Goal: Browse casually: Explore the website without a specific task or goal

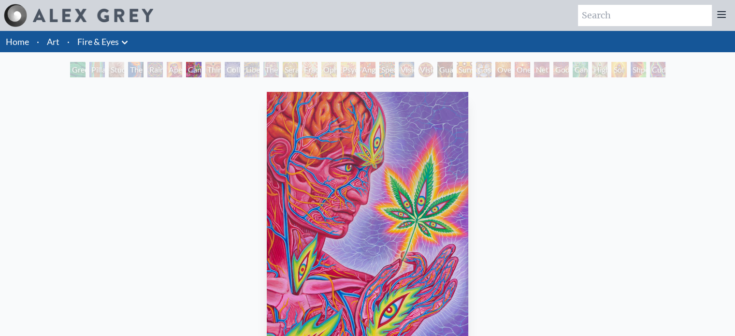
click at [186, 70] on div "Cannabis Sutra" at bounding box center [193, 69] width 15 height 15
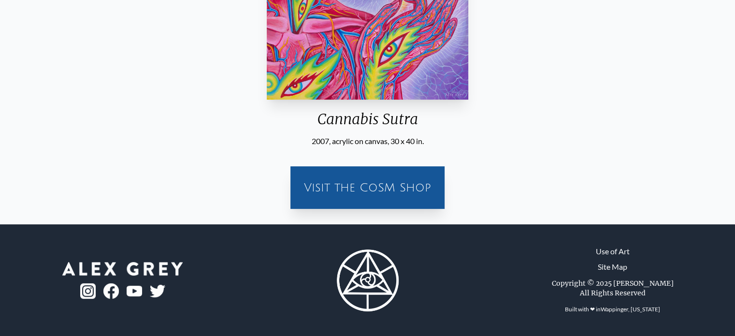
click at [379, 185] on div "Visit the CoSM Shop" at bounding box center [367, 187] width 143 height 31
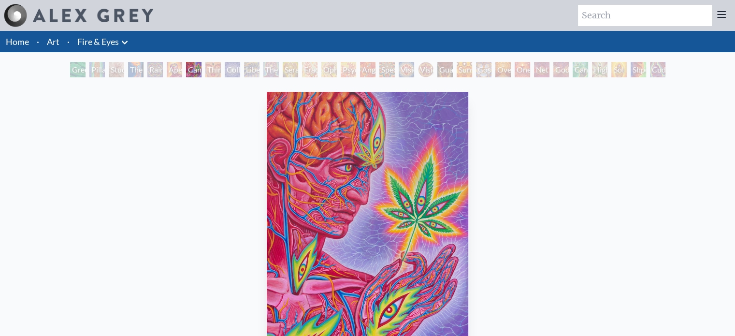
scroll to position [2, 0]
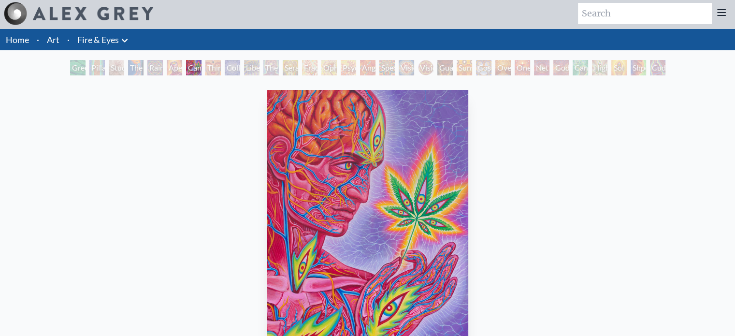
click at [338, 187] on img "7 / 31" at bounding box center [367, 224] width 201 height 269
click at [211, 63] on div "Third Eye Tears of Joy" at bounding box center [212, 67] width 15 height 15
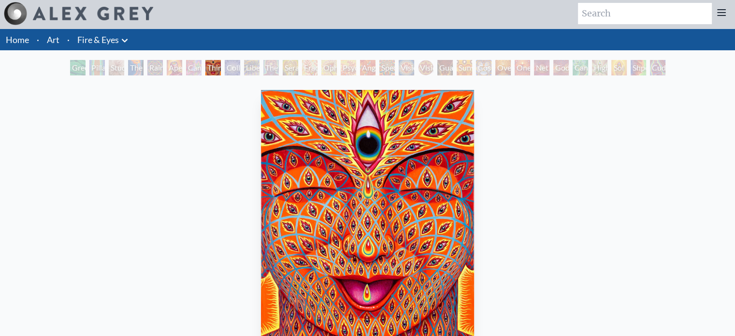
click at [71, 68] on div "Green Hand" at bounding box center [77, 67] width 15 height 15
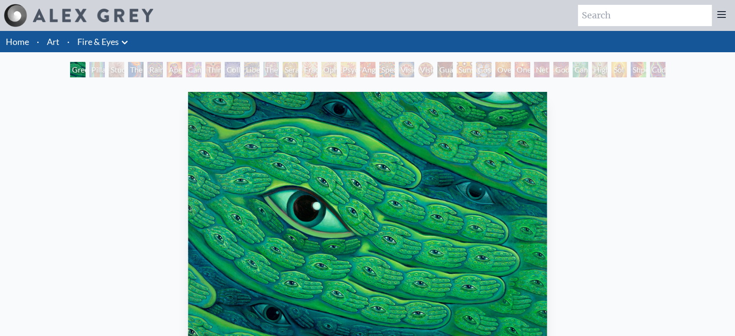
click at [97, 69] on div "Pillar of Awareness" at bounding box center [96, 69] width 15 height 15
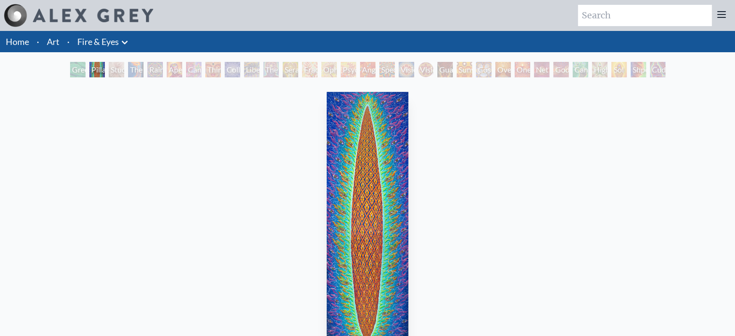
click at [112, 71] on div "Study for the Great Turn" at bounding box center [116, 69] width 15 height 15
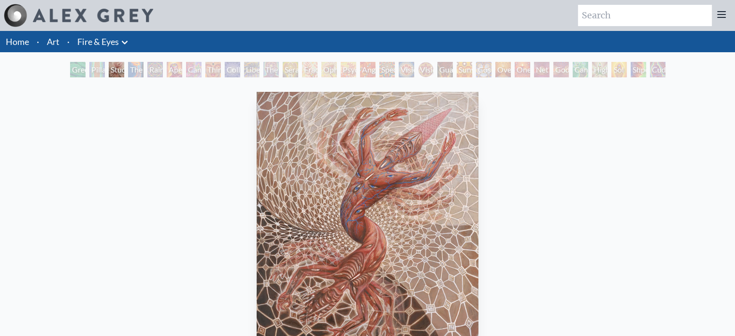
click at [143, 68] on div "The Torch" at bounding box center [135, 69] width 15 height 15
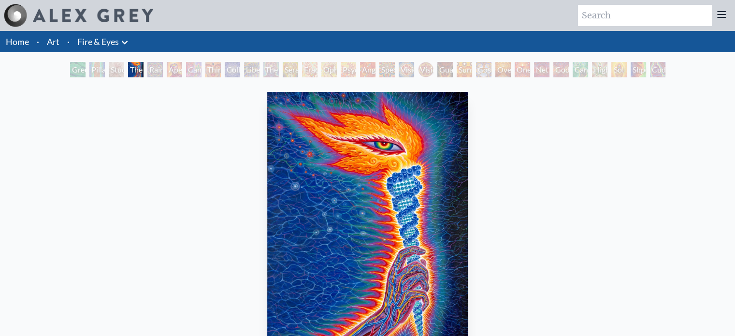
click at [155, 73] on div "Rainbow Eye Ripple" at bounding box center [154, 69] width 15 height 15
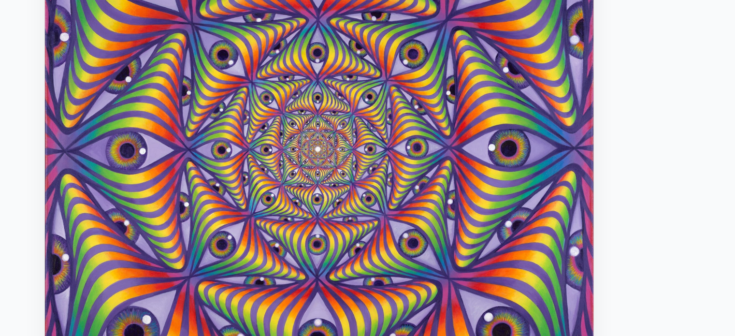
scroll to position [46, 0]
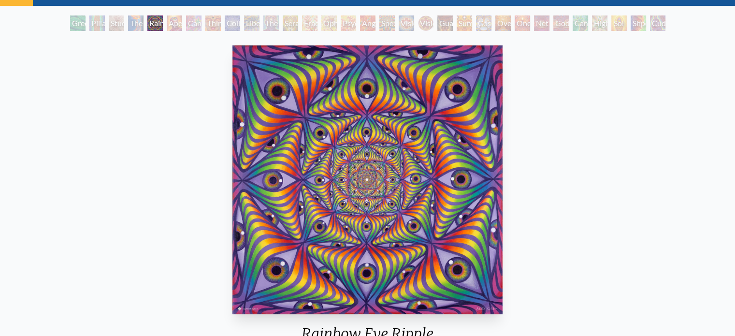
click at [169, 21] on div "Aperture" at bounding box center [174, 22] width 15 height 15
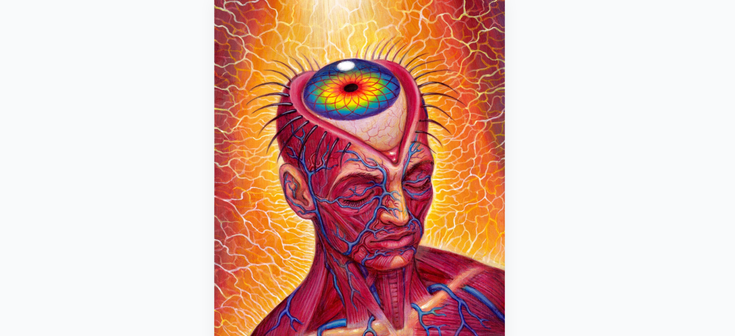
scroll to position [54, 0]
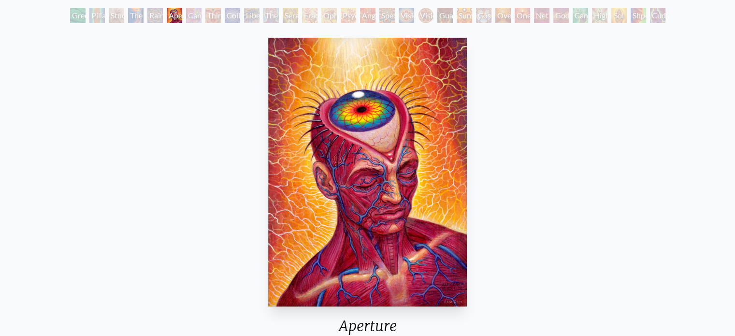
click at [167, 13] on div "Aperture" at bounding box center [174, 15] width 15 height 15
click at [195, 12] on div "Cannabis Sutra" at bounding box center [193, 15] width 15 height 15
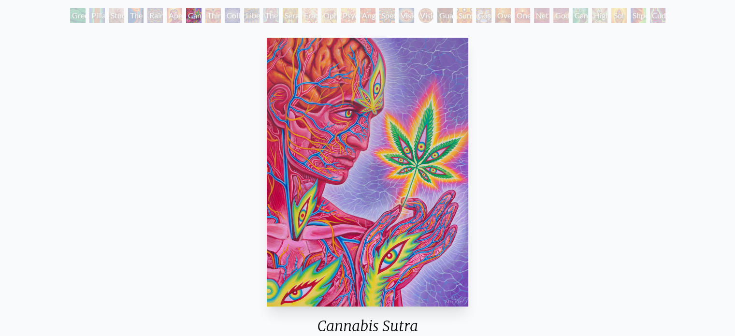
click at [211, 20] on div "Third Eye Tears of Joy" at bounding box center [212, 15] width 15 height 15
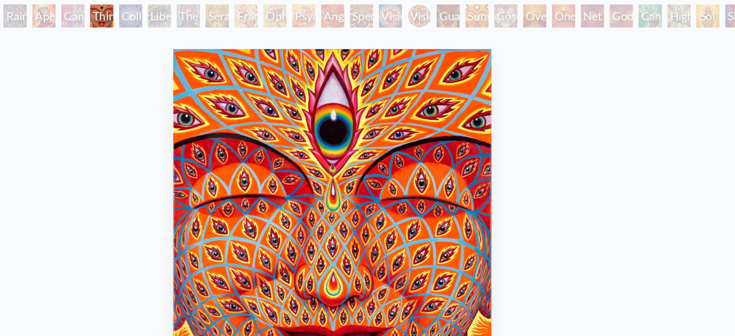
scroll to position [54, 0]
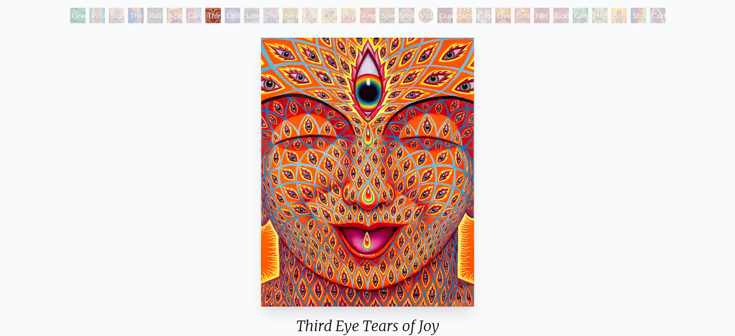
click at [230, 23] on div "Collective Vision" at bounding box center [232, 15] width 15 height 15
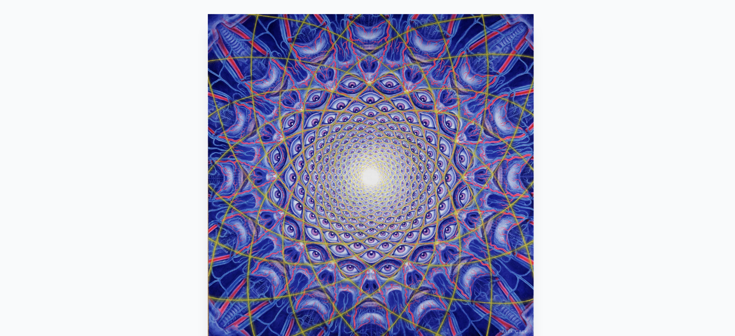
scroll to position [54, 0]
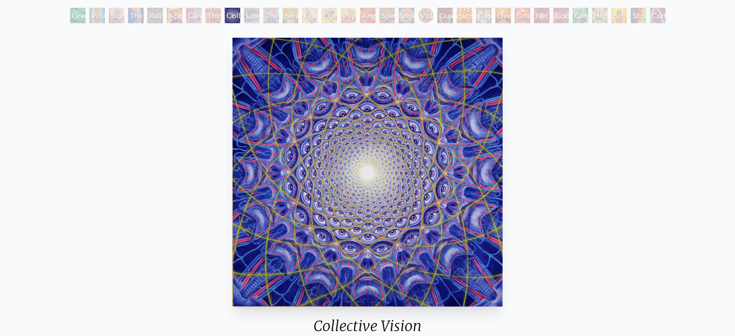
click at [247, 12] on div "Liberation Through Seeing" at bounding box center [251, 15] width 15 height 15
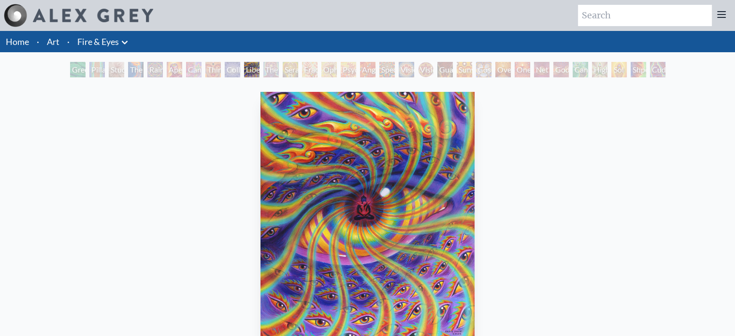
click at [269, 67] on div "The Seer" at bounding box center [270, 69] width 15 height 15
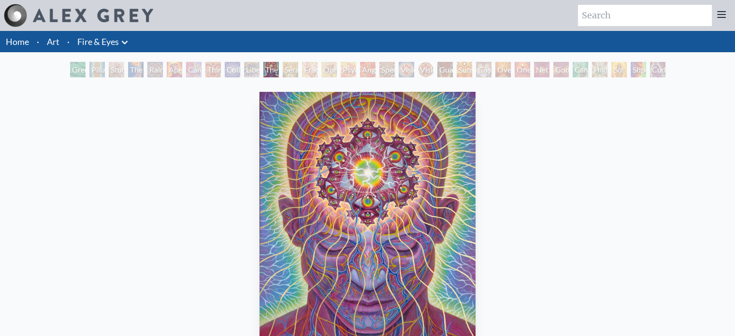
click at [656, 71] on div "Cuddle" at bounding box center [657, 69] width 15 height 15
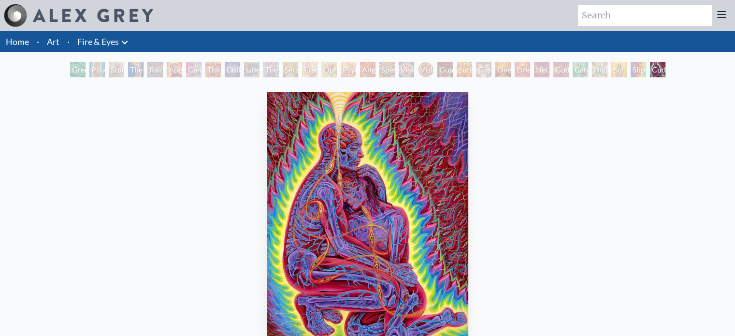
click at [632, 69] on div "Shpongled" at bounding box center [637, 69] width 15 height 15
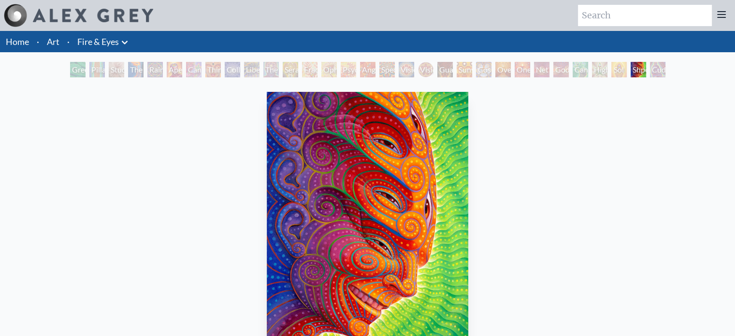
click at [616, 65] on div "Sol Invictus" at bounding box center [618, 69] width 15 height 15
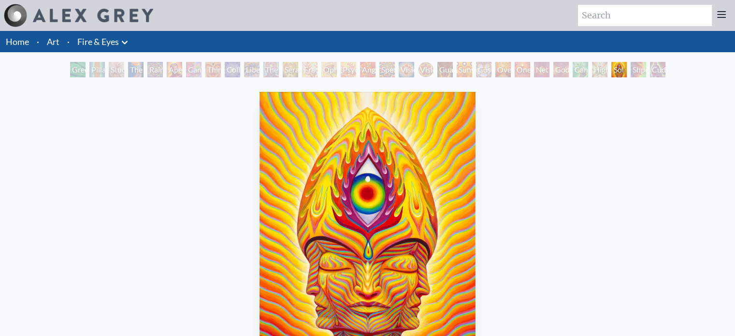
click at [592, 75] on div "Higher Vision" at bounding box center [599, 69] width 15 height 15
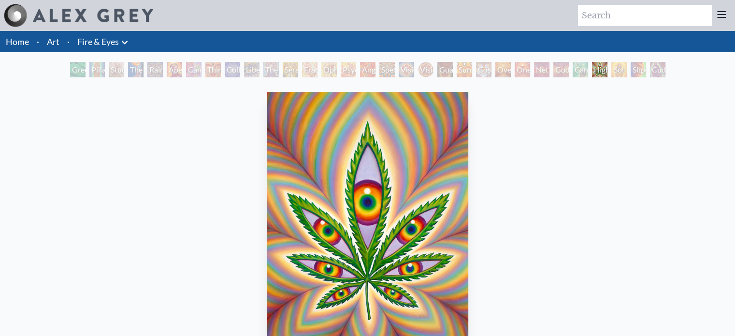
click at [579, 67] on div "Cannafist" at bounding box center [579, 69] width 15 height 15
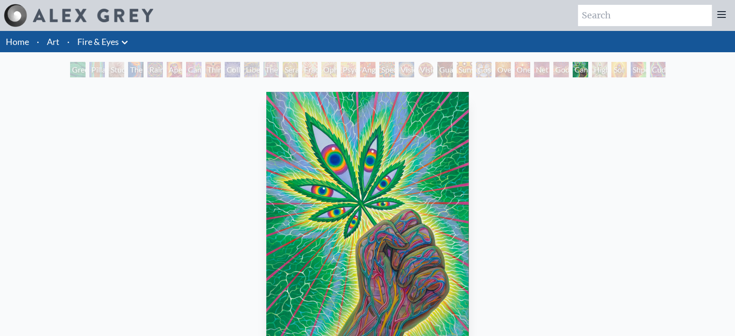
click at [549, 68] on div "Net of Being" at bounding box center [541, 69] width 15 height 15
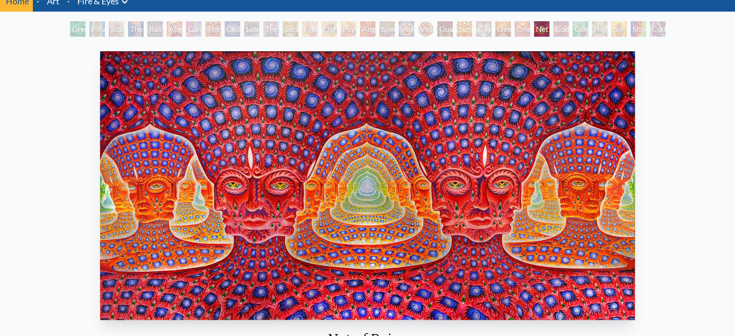
scroll to position [42, 0]
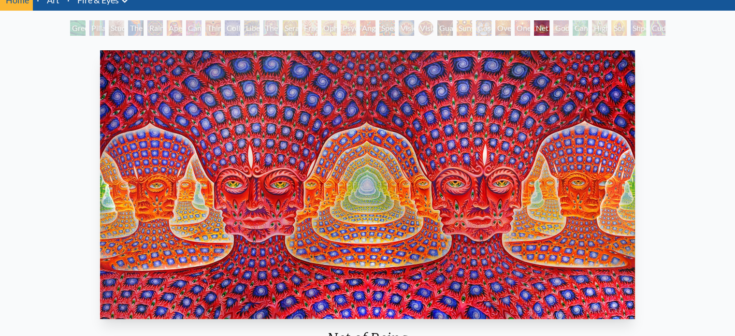
click at [516, 21] on div "One" at bounding box center [521, 27] width 15 height 15
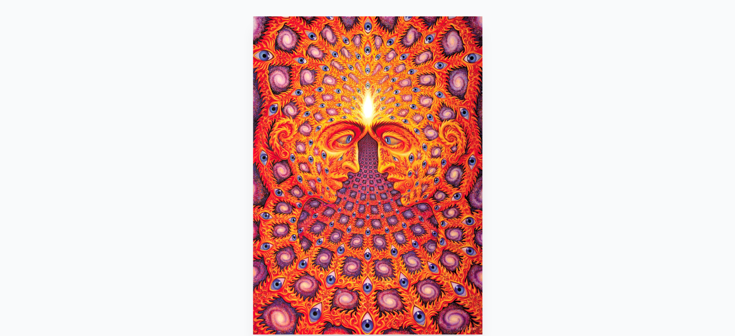
scroll to position [42, 0]
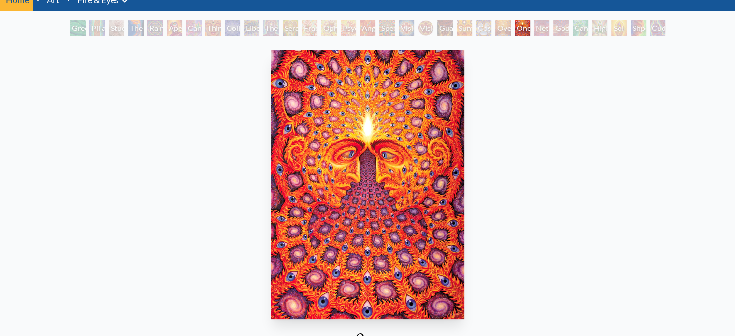
click at [503, 31] on div "Oversoul" at bounding box center [502, 27] width 15 height 15
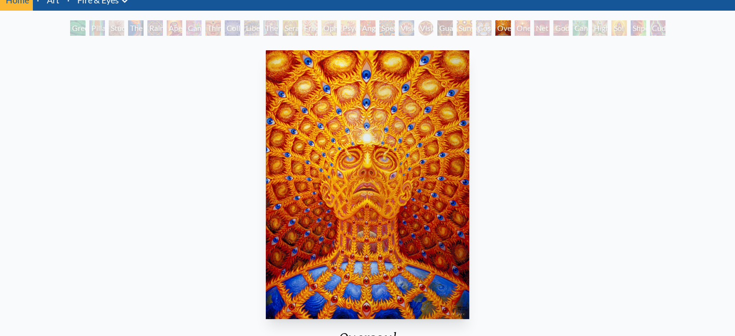
click at [486, 29] on div "Cosmic Elf" at bounding box center [483, 27] width 15 height 15
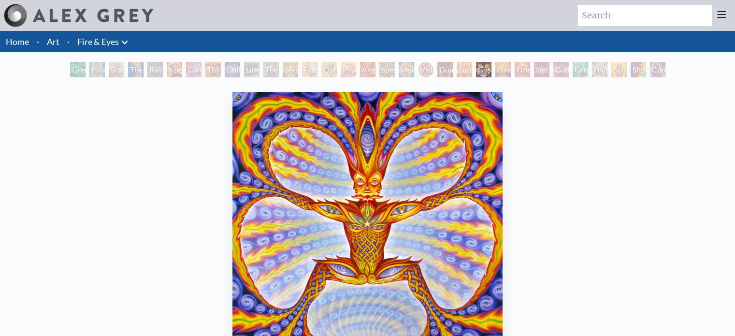
click at [462, 67] on div "Sunyata" at bounding box center [464, 69] width 15 height 15
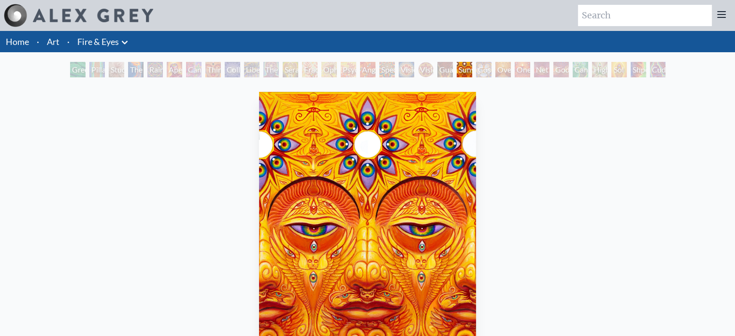
click at [440, 73] on div "Guardian of Infinite Vision" at bounding box center [444, 69] width 15 height 15
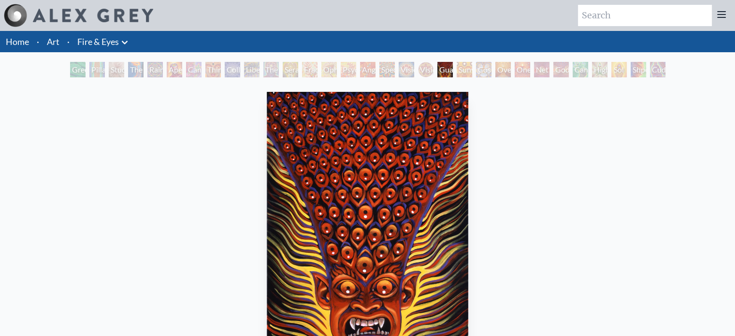
click at [425, 74] on div "Vision Crystal Tondo" at bounding box center [425, 69] width 15 height 15
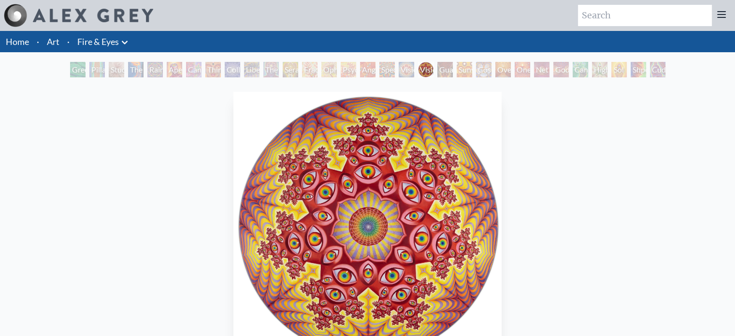
click at [402, 74] on div "Vision Crystal" at bounding box center [406, 69] width 15 height 15
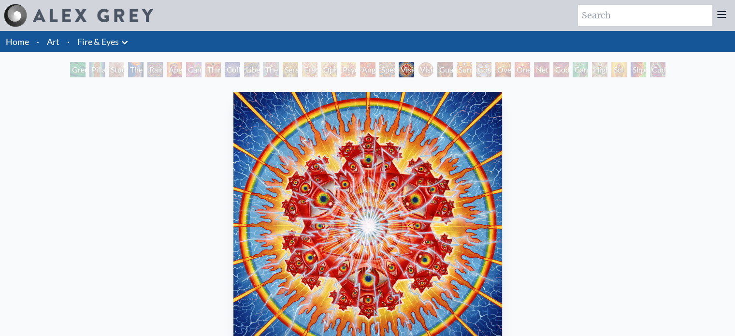
click at [385, 68] on div "Spectral Lotus" at bounding box center [386, 69] width 15 height 15
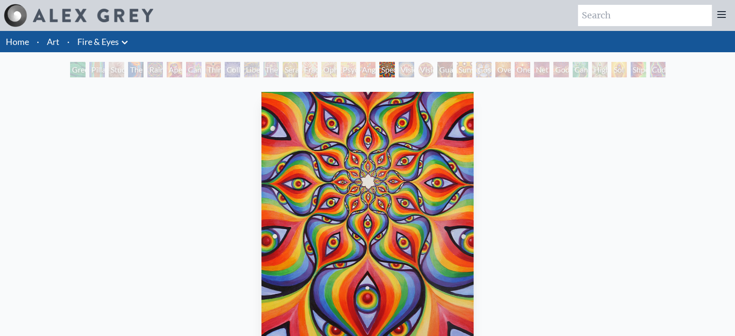
click at [363, 69] on div "Angel Skin" at bounding box center [367, 69] width 15 height 15
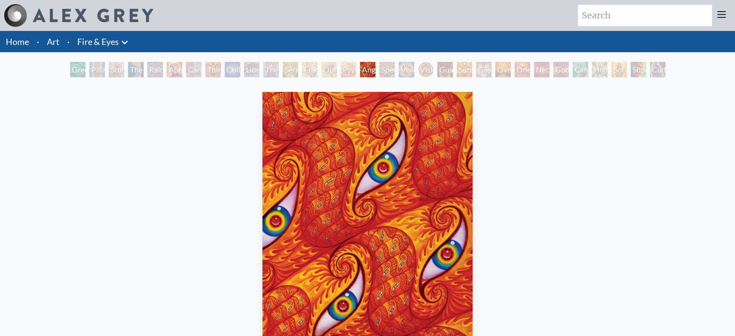
click at [342, 69] on div "Psychomicrograph of a Fractal Paisley Cherub Feather Tip" at bounding box center [348, 69] width 15 height 15
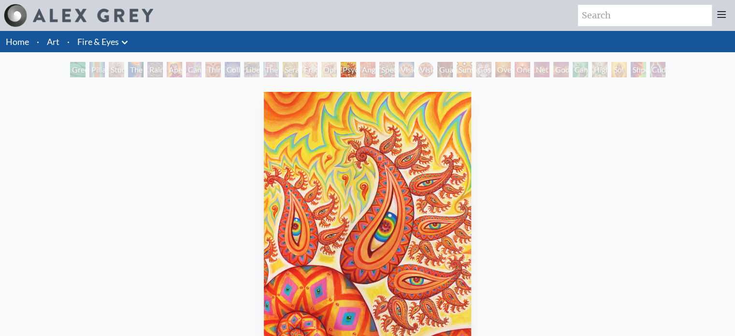
click at [346, 68] on div "Psychomicrograph of a Fractal Paisley Cherub Feather Tip" at bounding box center [348, 69] width 15 height 15
click at [330, 72] on div "Ophanic Eyelash" at bounding box center [328, 69] width 15 height 15
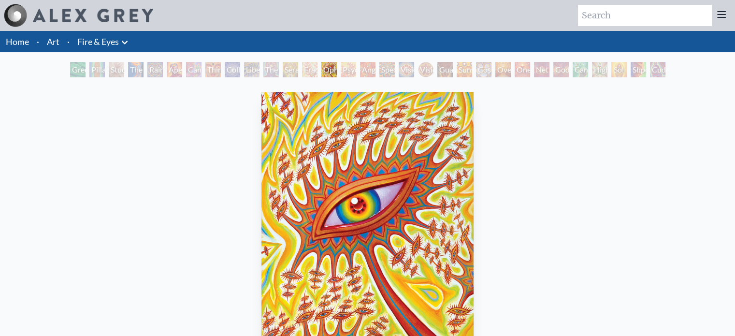
click at [308, 70] on div "Fractal Eyes" at bounding box center [309, 69] width 15 height 15
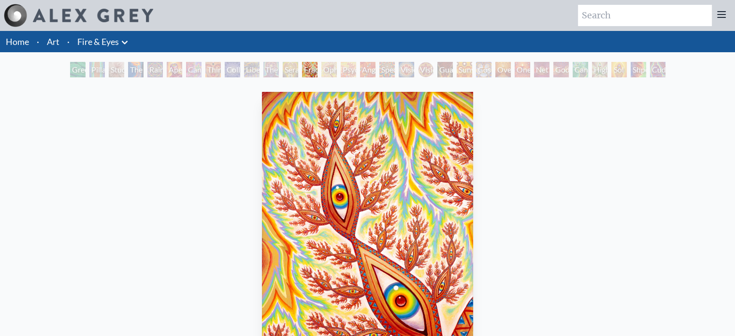
click at [289, 61] on div "Home · Art · Fire & Eyes Anatomical Drawings" at bounding box center [367, 258] width 735 height 454
click at [286, 63] on div "Seraphic Transport Docking on the Third Eye" at bounding box center [290, 69] width 15 height 15
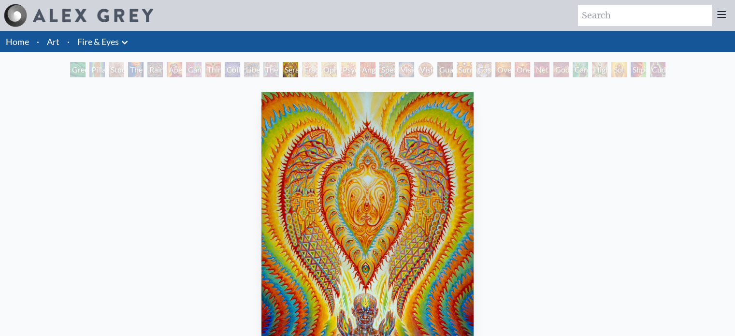
click at [269, 68] on div "The Seer" at bounding box center [270, 69] width 15 height 15
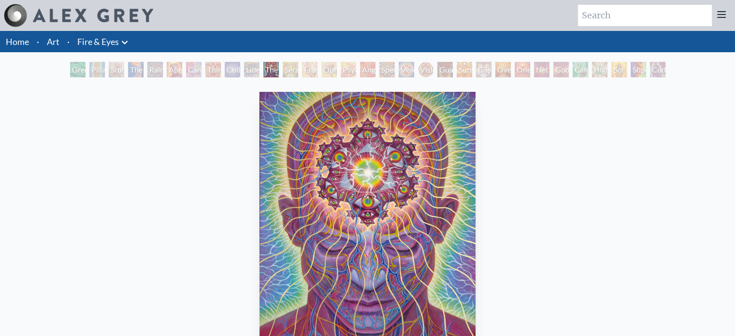
click at [250, 70] on div "Liberation Through Seeing" at bounding box center [251, 69] width 15 height 15
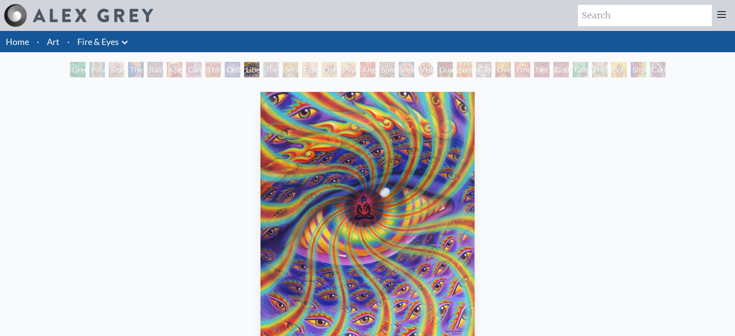
click at [232, 65] on div "Collective Vision" at bounding box center [232, 69] width 15 height 15
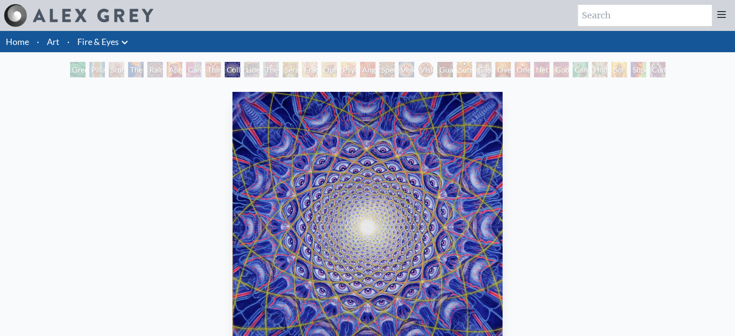
click at [209, 67] on div "Third Eye Tears of Joy" at bounding box center [212, 69] width 15 height 15
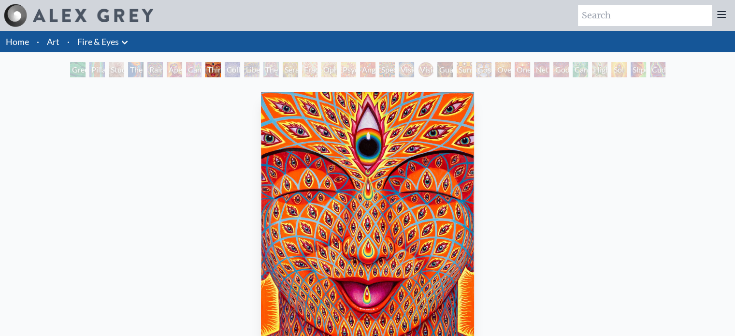
click at [171, 71] on div "Aperture" at bounding box center [174, 69] width 15 height 15
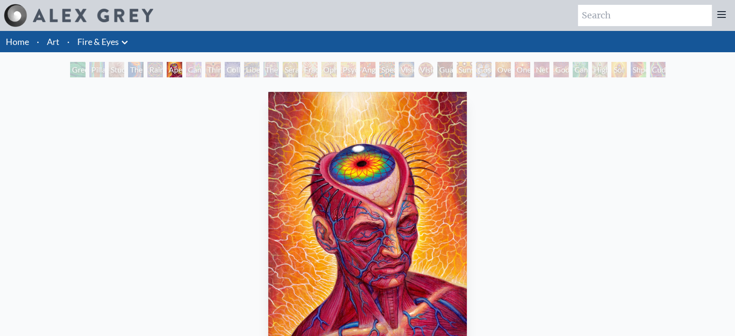
click at [149, 68] on div "Rainbow Eye Ripple" at bounding box center [154, 69] width 15 height 15
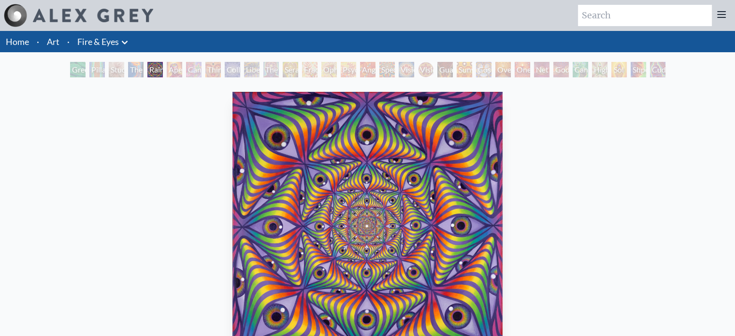
click at [135, 70] on div "The Torch" at bounding box center [135, 69] width 15 height 15
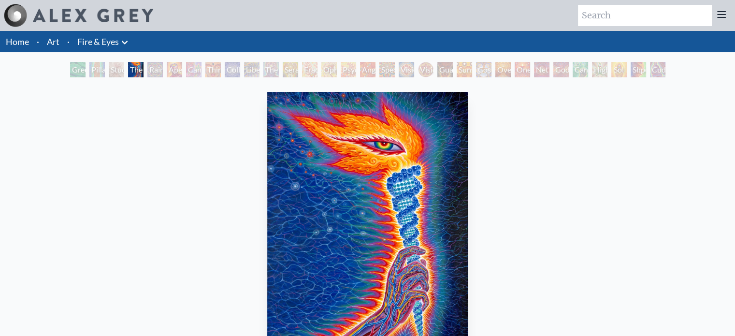
click at [105, 69] on div "Pillar of Awareness" at bounding box center [96, 69] width 15 height 15
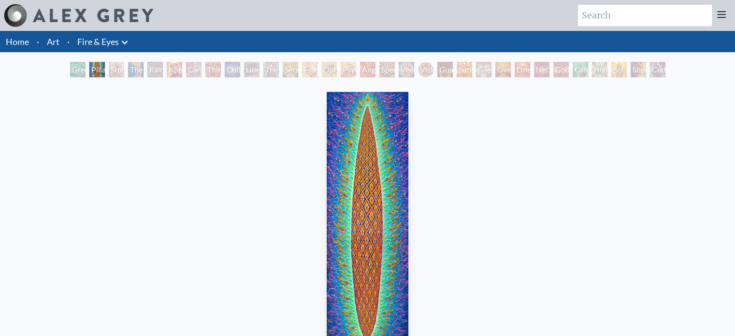
click at [85, 69] on div "Green Hand" at bounding box center [77, 69] width 15 height 15
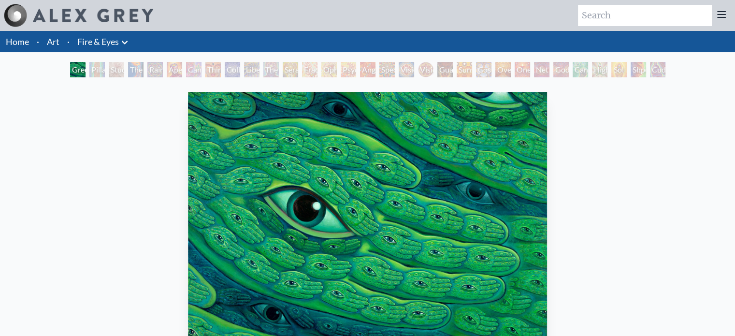
click at [114, 73] on div "Study for the Great Turn" at bounding box center [116, 69] width 15 height 15
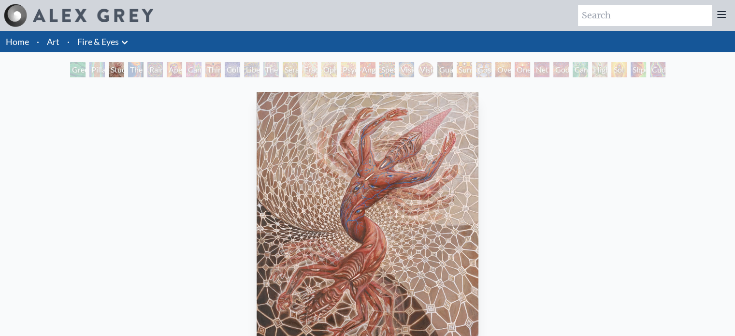
click at [657, 71] on div "Cuddle" at bounding box center [657, 69] width 15 height 15
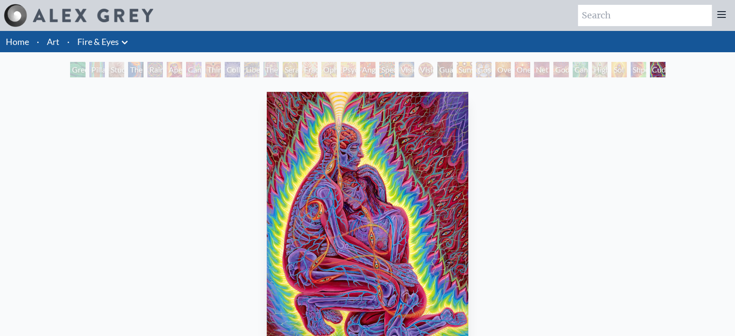
click at [630, 69] on div "Shpongled" at bounding box center [637, 69] width 15 height 15
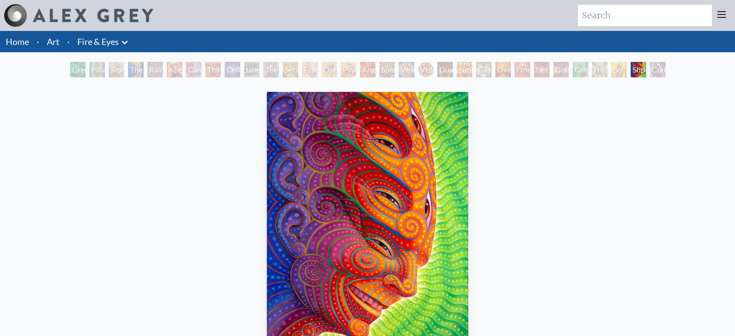
click at [603, 68] on div "Higher Vision" at bounding box center [599, 69] width 15 height 15
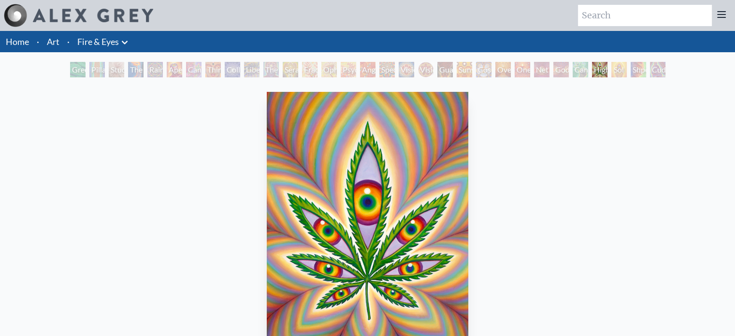
click at [572, 70] on div "Cannafist" at bounding box center [579, 69] width 15 height 15
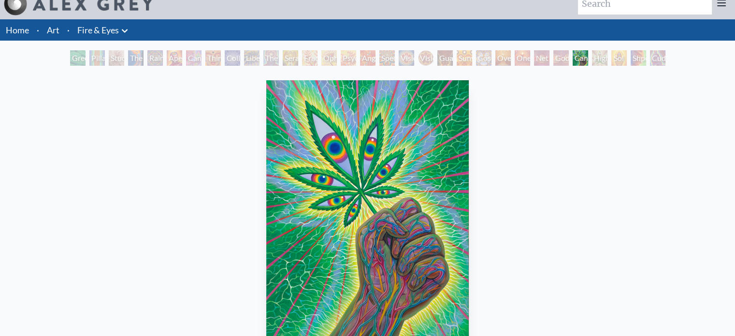
scroll to position [15, 0]
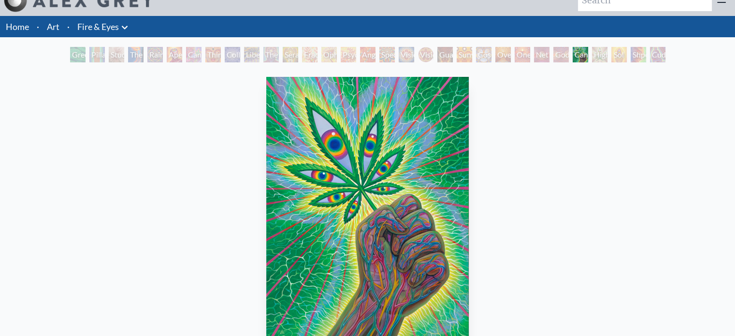
click at [560, 56] on div "Godself" at bounding box center [560, 54] width 15 height 15
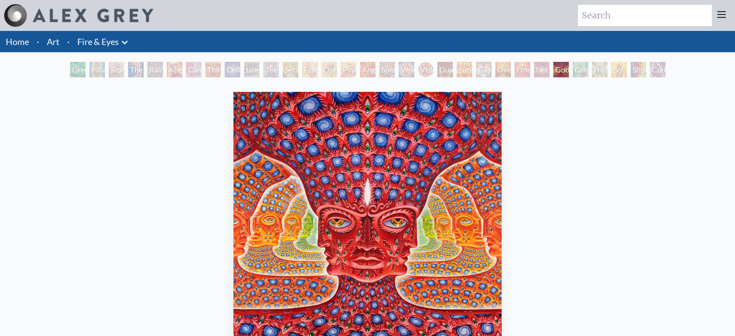
click at [545, 65] on div "Net of Being" at bounding box center [541, 69] width 15 height 15
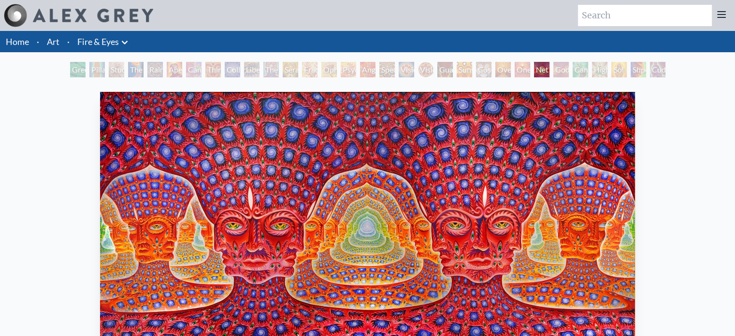
click at [516, 69] on div "One" at bounding box center [521, 69] width 15 height 15
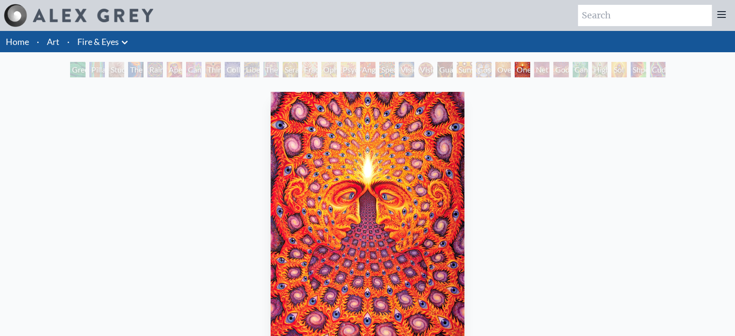
click at [502, 68] on div "Oversoul" at bounding box center [502, 69] width 15 height 15
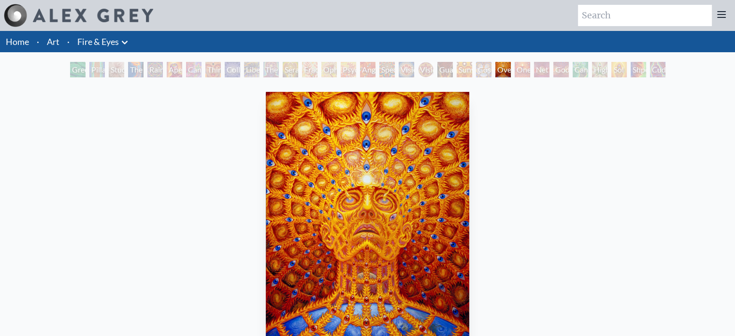
scroll to position [12, 0]
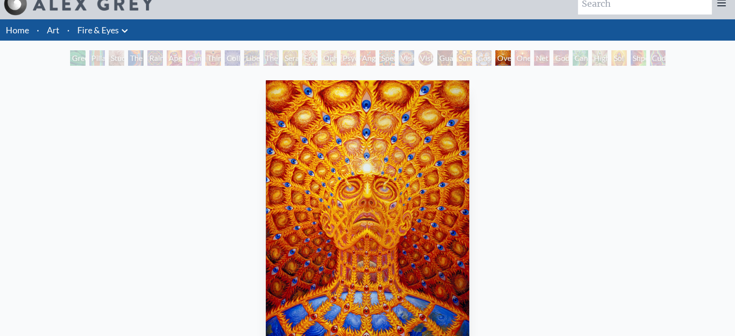
click at [479, 50] on div "Cosmic Elf" at bounding box center [483, 57] width 15 height 15
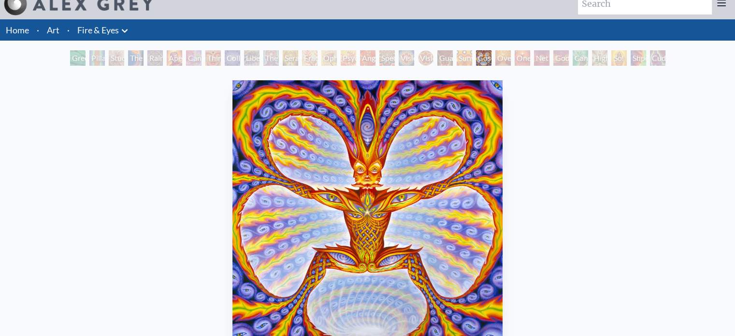
click at [458, 56] on div "Sunyata" at bounding box center [464, 57] width 15 height 15
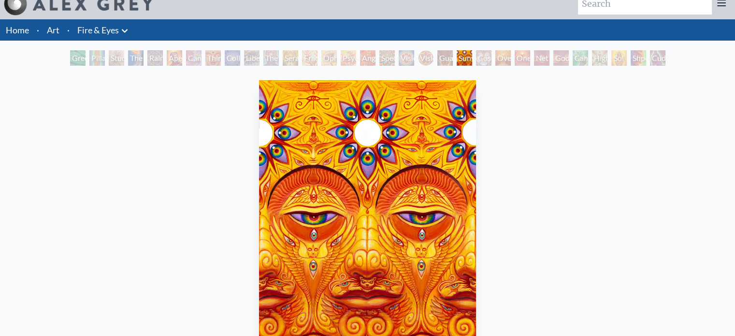
click at [440, 52] on div "Guardian of Infinite Vision" at bounding box center [444, 57] width 15 height 15
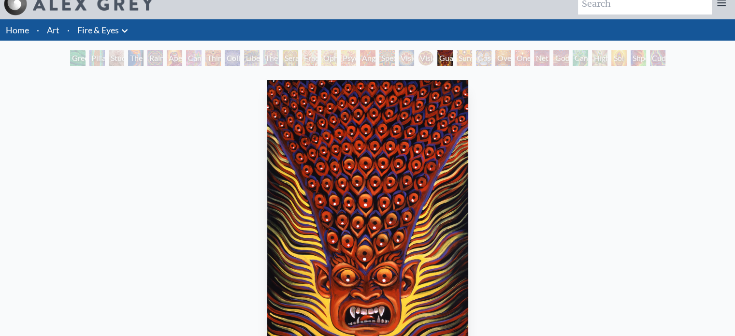
click at [428, 57] on div "Vision Crystal Tondo" at bounding box center [425, 57] width 15 height 15
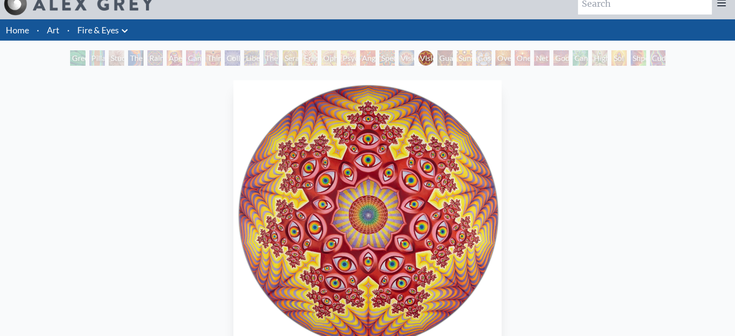
click at [405, 57] on div "Vision Crystal" at bounding box center [406, 57] width 15 height 15
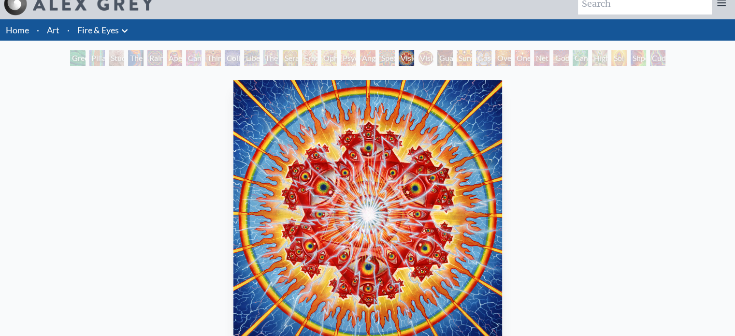
click at [381, 60] on div "Spectral Lotus" at bounding box center [386, 57] width 15 height 15
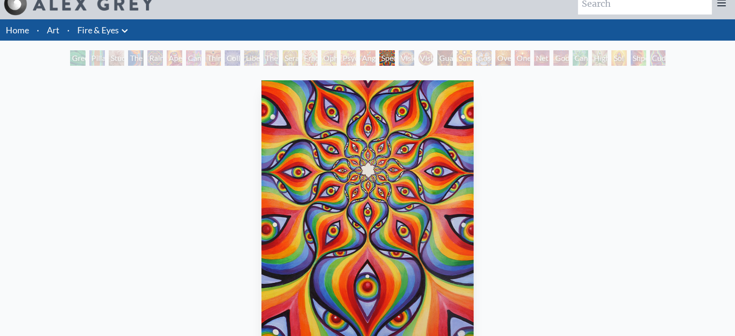
click at [362, 64] on div "Angel Skin" at bounding box center [367, 57] width 15 height 15
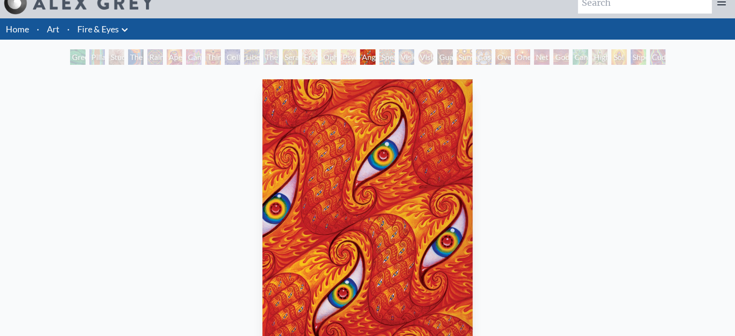
scroll to position [12, 0]
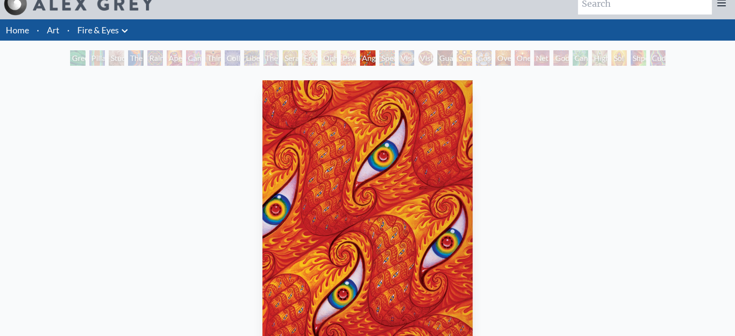
click at [344, 58] on div "Psychomicrograph of a Fractal Paisley Cherub Feather Tip" at bounding box center [348, 57] width 15 height 15
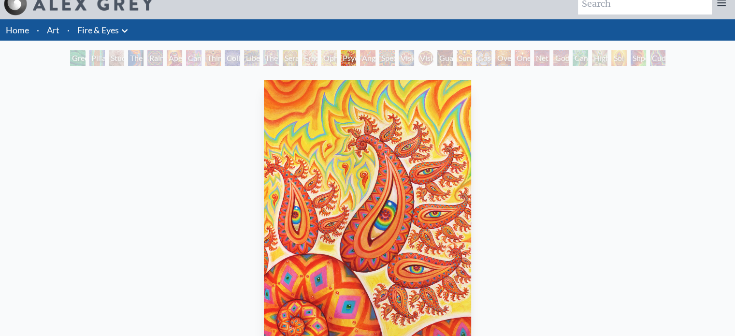
click at [325, 64] on div "Ophanic Eyelash" at bounding box center [328, 57] width 15 height 15
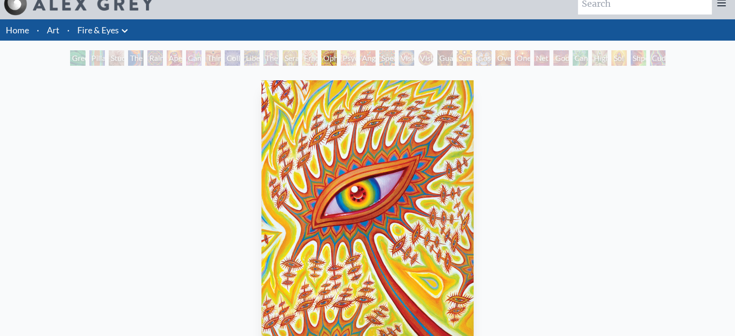
click at [303, 57] on div "Fractal Eyes" at bounding box center [309, 57] width 15 height 15
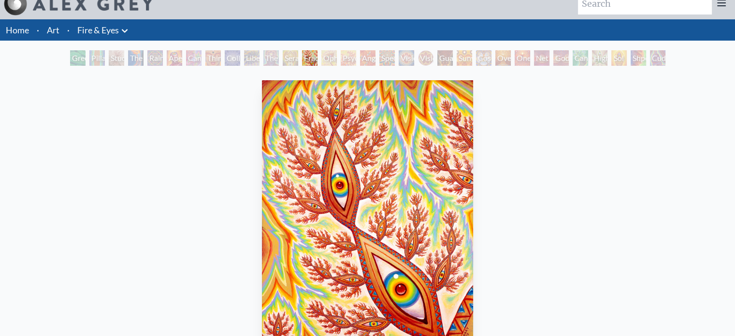
click at [286, 62] on div "Seraphic Transport Docking on the Third Eye" at bounding box center [290, 57] width 15 height 15
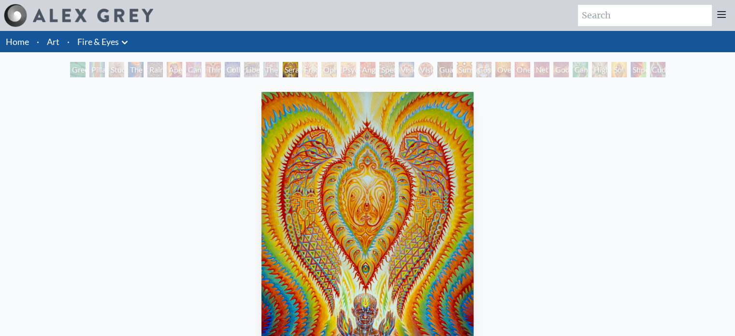
click at [269, 73] on div "The Seer" at bounding box center [270, 69] width 15 height 15
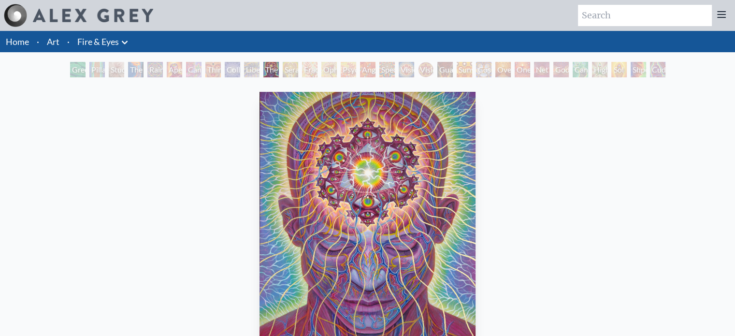
click at [247, 63] on div "Liberation Through Seeing" at bounding box center [251, 69] width 15 height 15
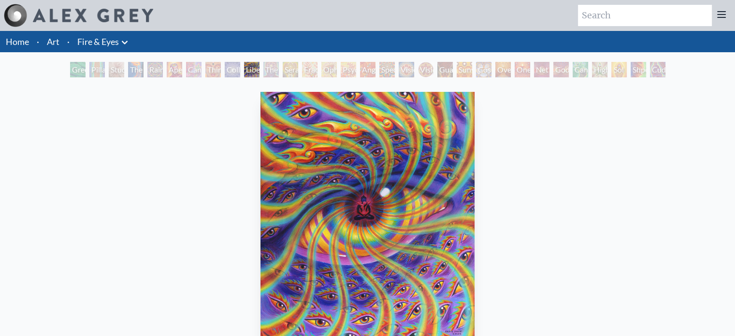
click at [227, 76] on div "Collective Vision" at bounding box center [232, 69] width 15 height 15
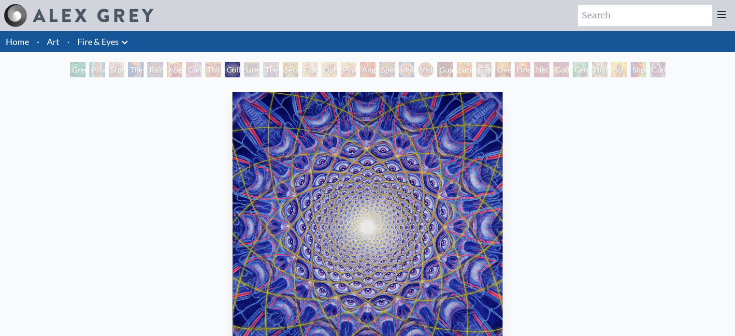
click at [215, 67] on div "Third Eye Tears of Joy" at bounding box center [212, 69] width 15 height 15
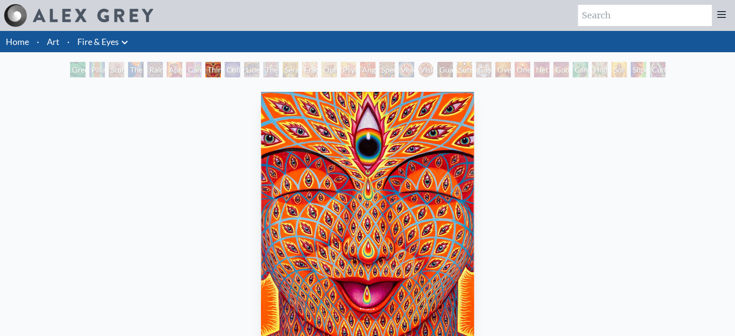
click at [189, 73] on div "Cannabis Sutra" at bounding box center [193, 69] width 15 height 15
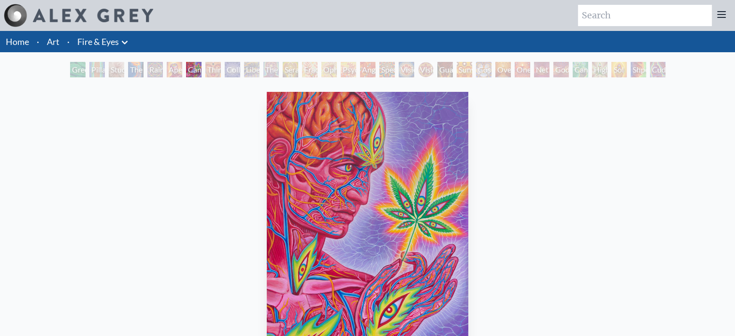
click at [352, 194] on img "7 / 31" at bounding box center [367, 226] width 201 height 269
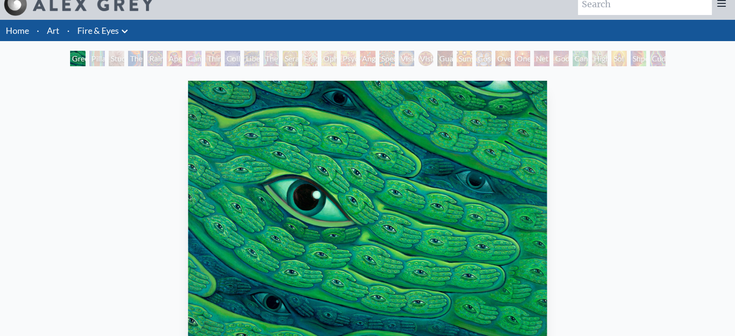
scroll to position [12, 0]
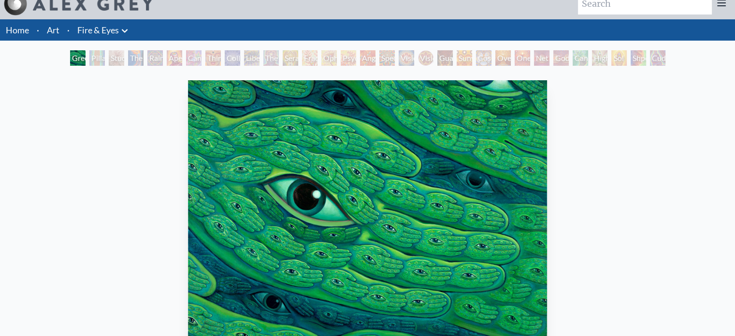
click at [655, 57] on div "Cuddle" at bounding box center [657, 57] width 15 height 15
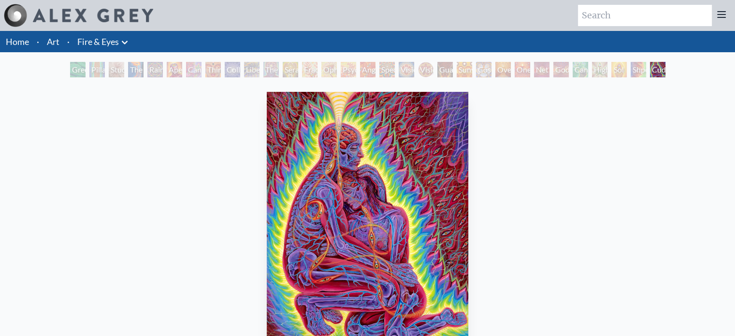
click at [635, 73] on div "Shpongled" at bounding box center [637, 69] width 15 height 15
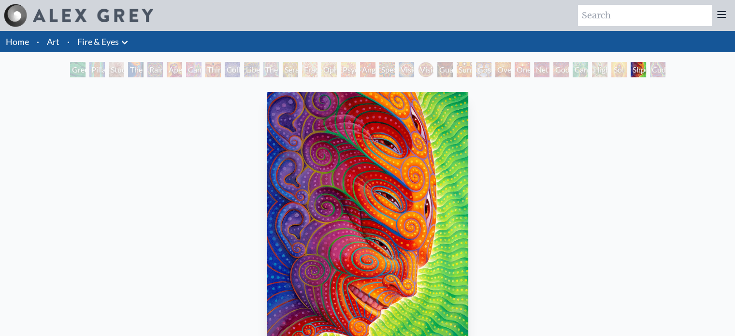
click at [617, 71] on div "Sol Invictus" at bounding box center [618, 69] width 15 height 15
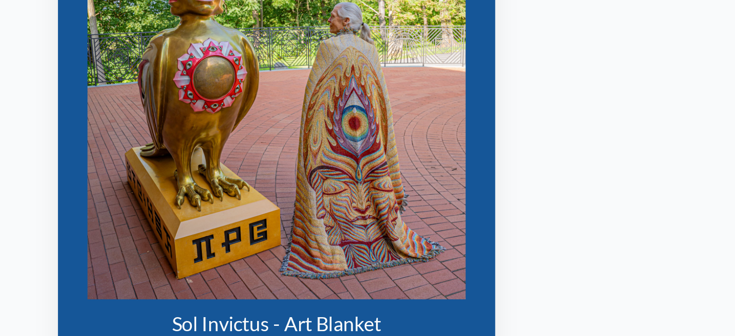
scroll to position [407, 0]
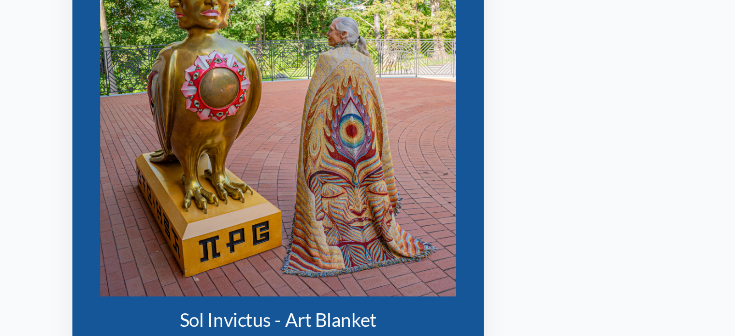
click at [381, 234] on img "29 / 31" at bounding box center [367, 156] width 148 height 186
